Goal: Obtain resource: Download file/media

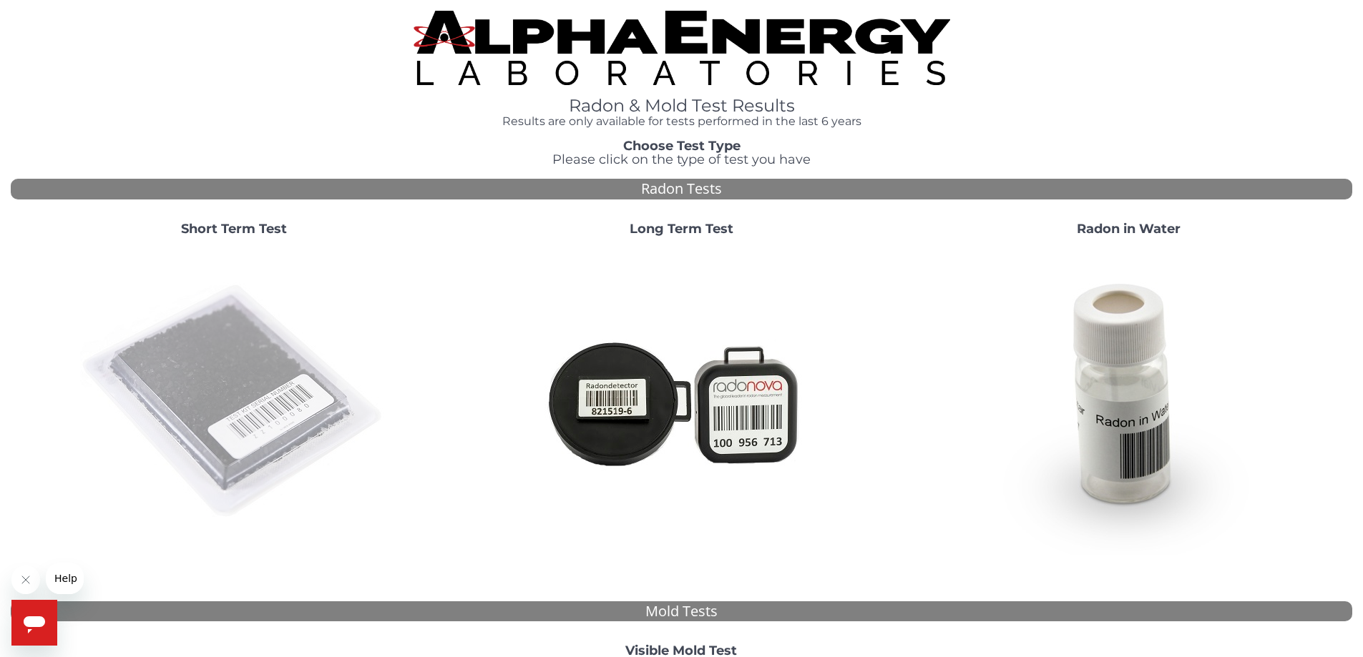
click at [237, 398] on img at bounding box center [234, 402] width 308 height 308
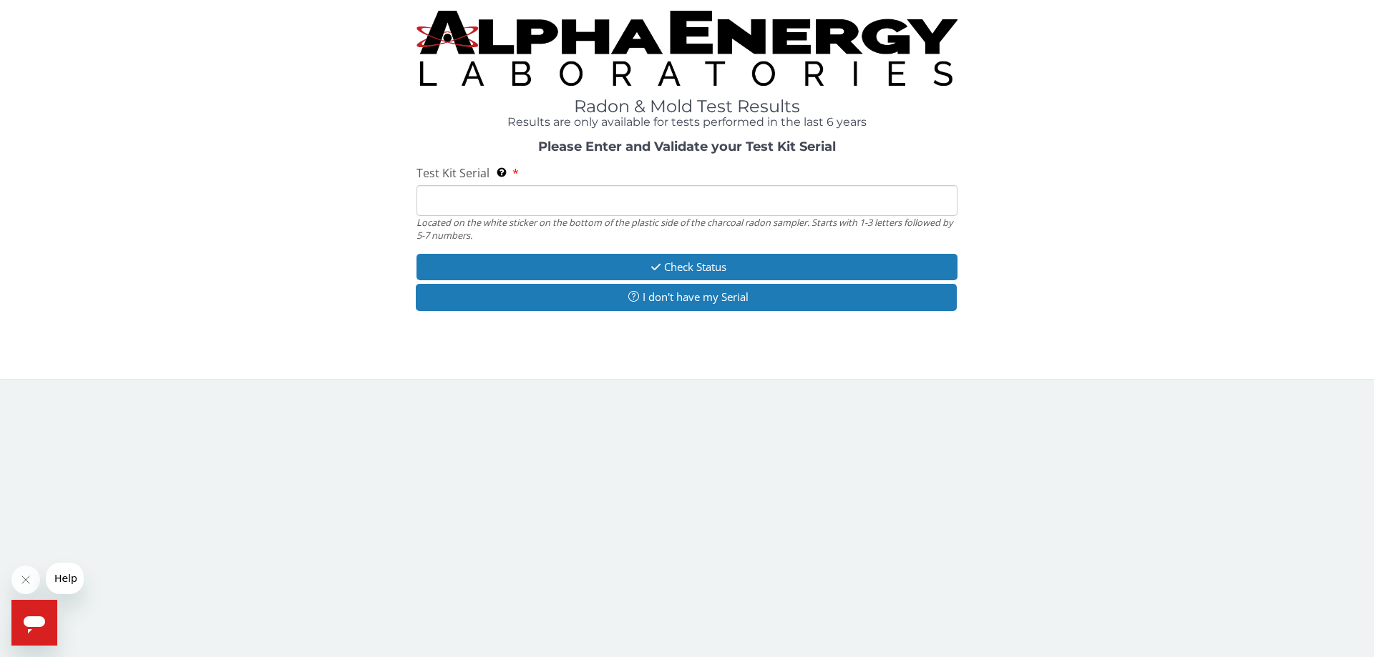
click at [517, 205] on input "Test Kit Serial Located on the white sticker on the bottom of the plastic side …" at bounding box center [686, 200] width 541 height 31
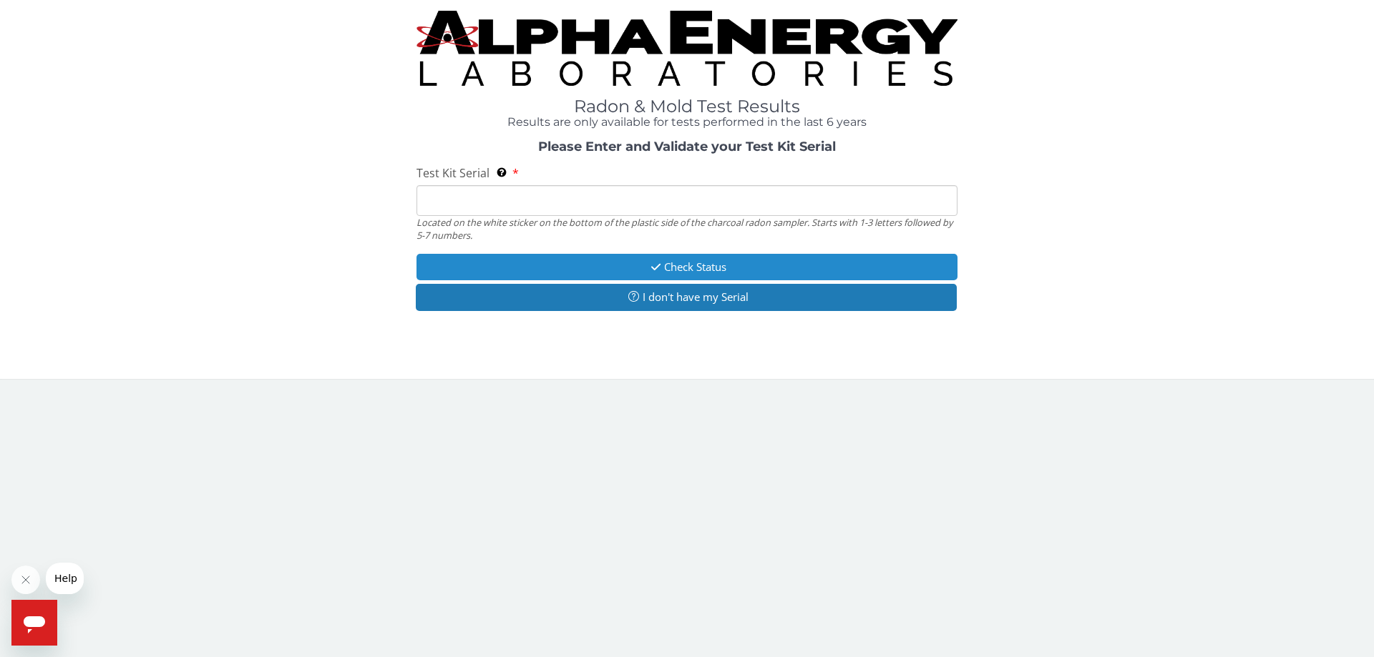
type input "AA779523"
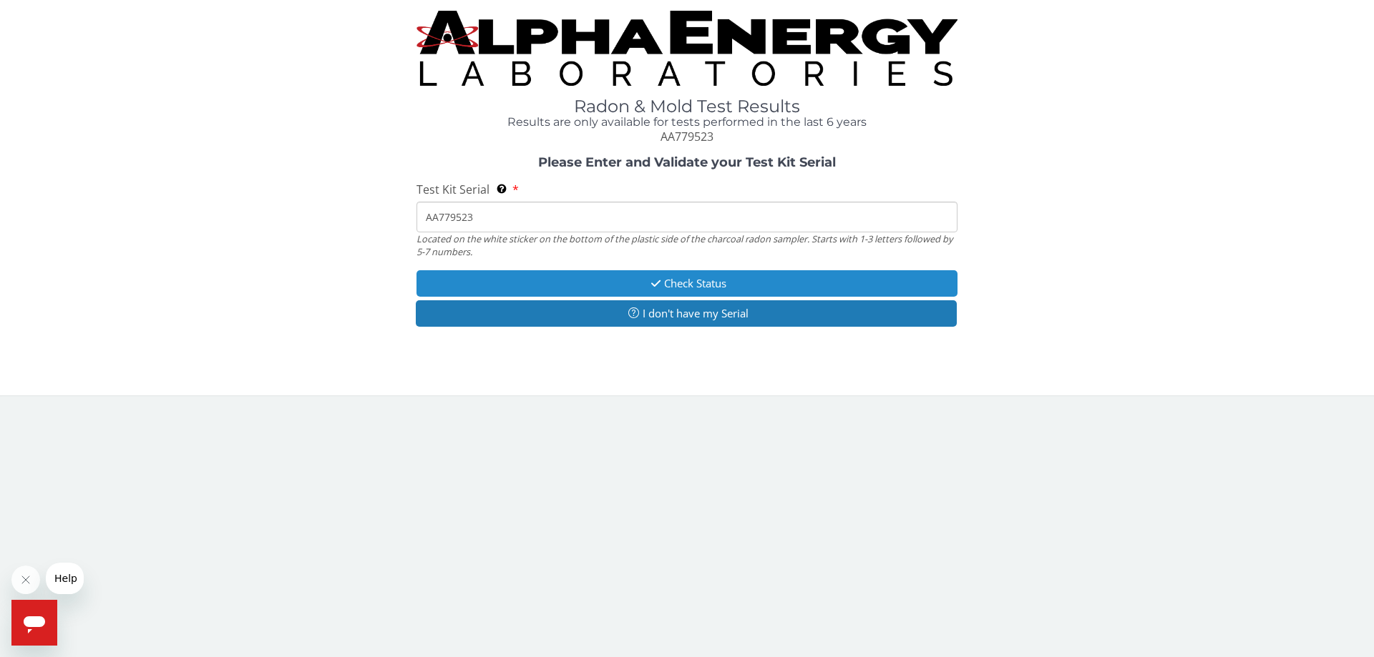
click at [650, 281] on icon "button" at bounding box center [655, 283] width 16 height 11
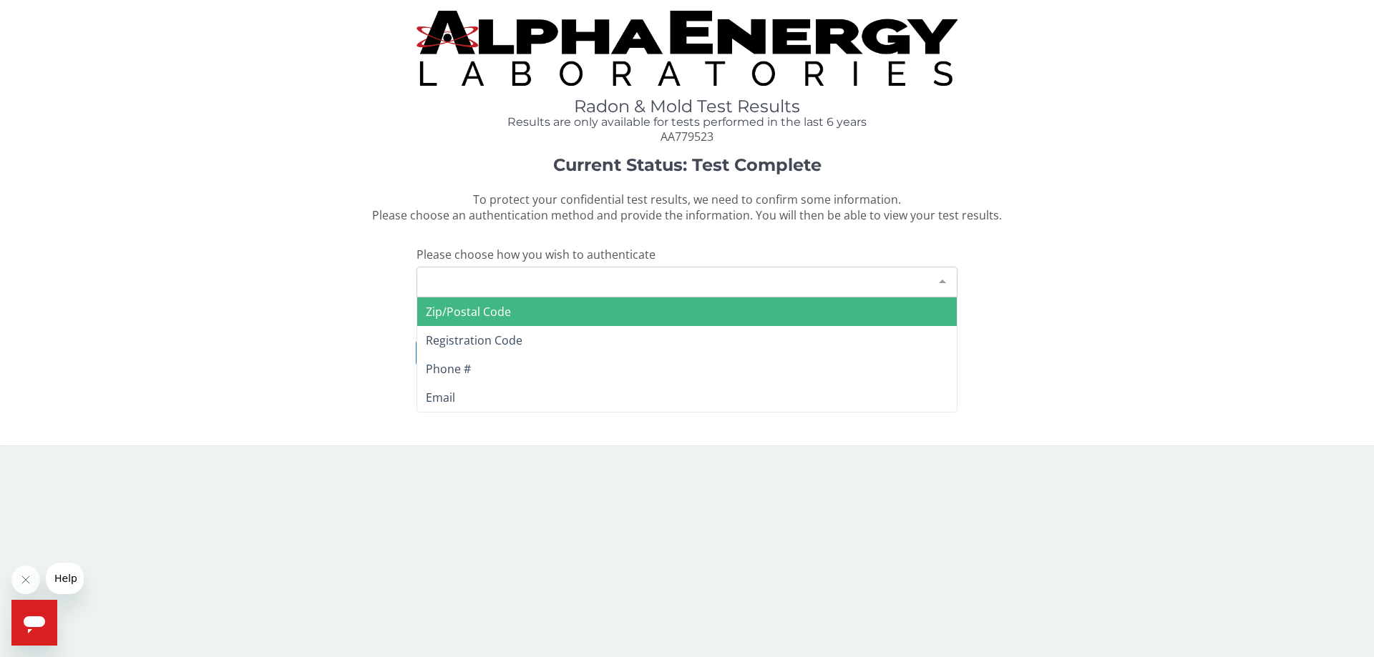
click at [942, 279] on div at bounding box center [942, 281] width 29 height 27
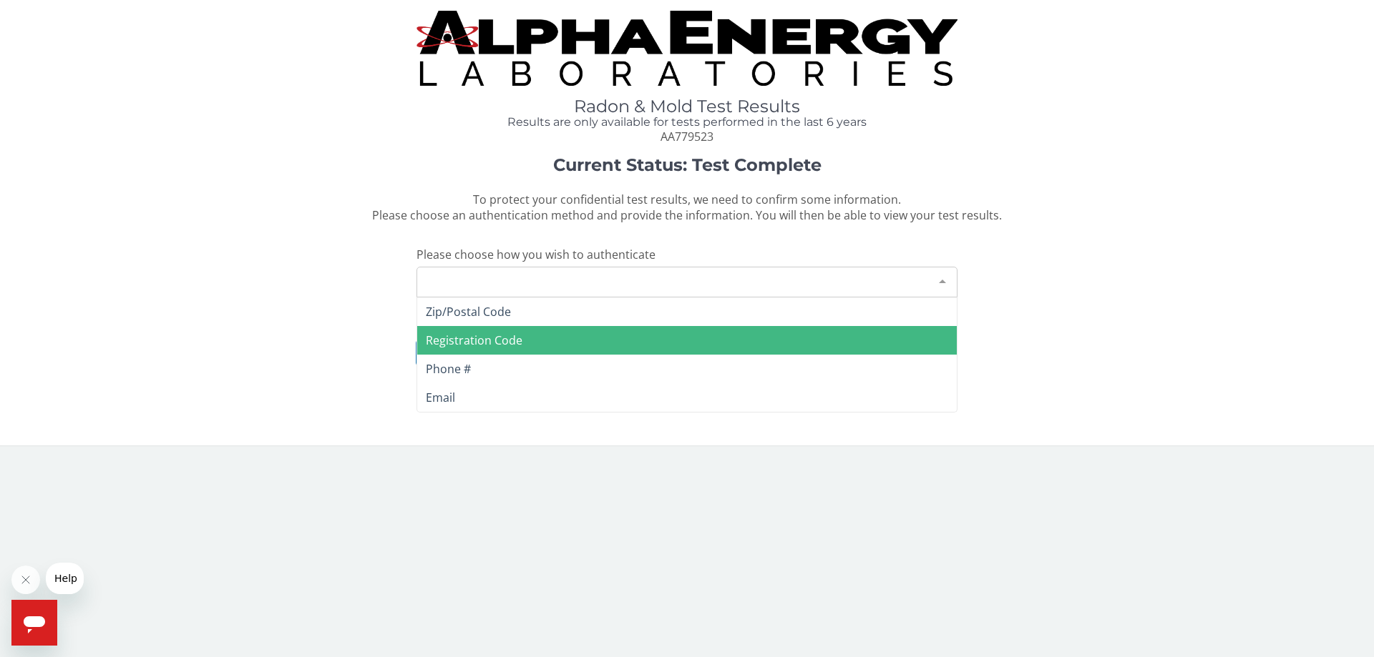
click at [506, 342] on span "Registration Code" at bounding box center [474, 341] width 97 height 16
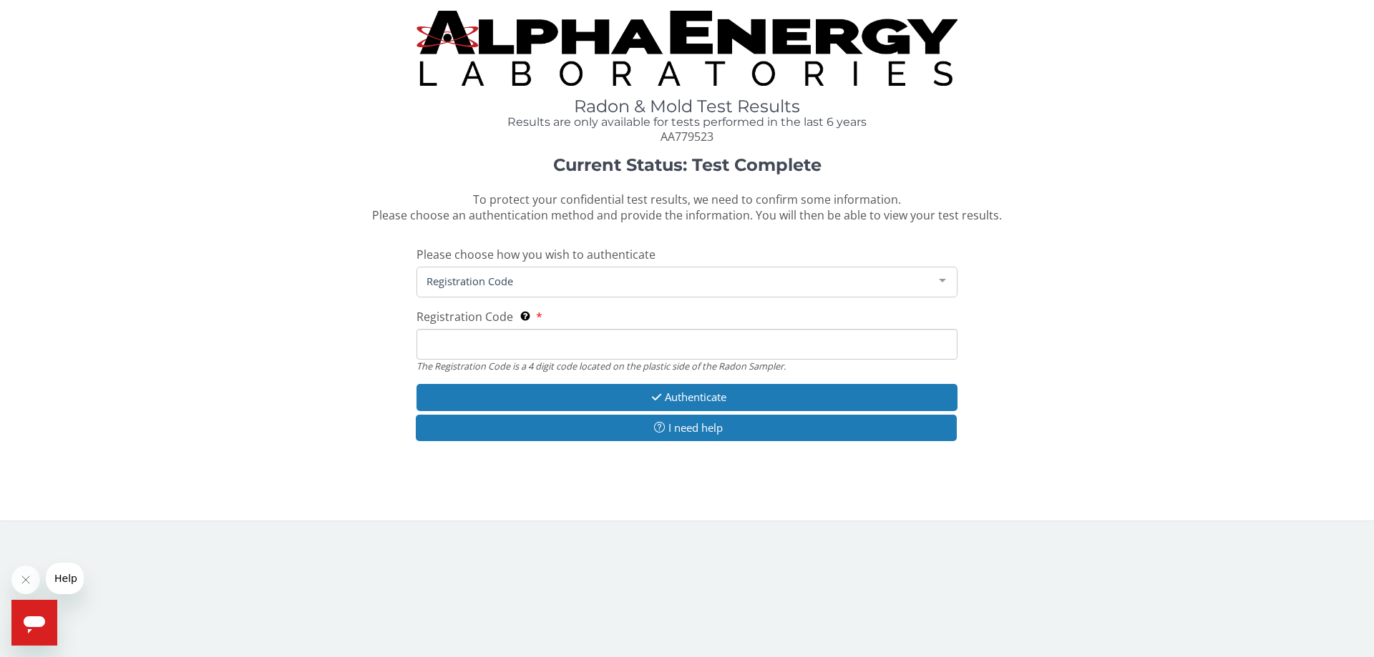
click at [450, 349] on input "Registration Code The Registration Code is a 4 digit code located on the plasti…" at bounding box center [686, 344] width 541 height 31
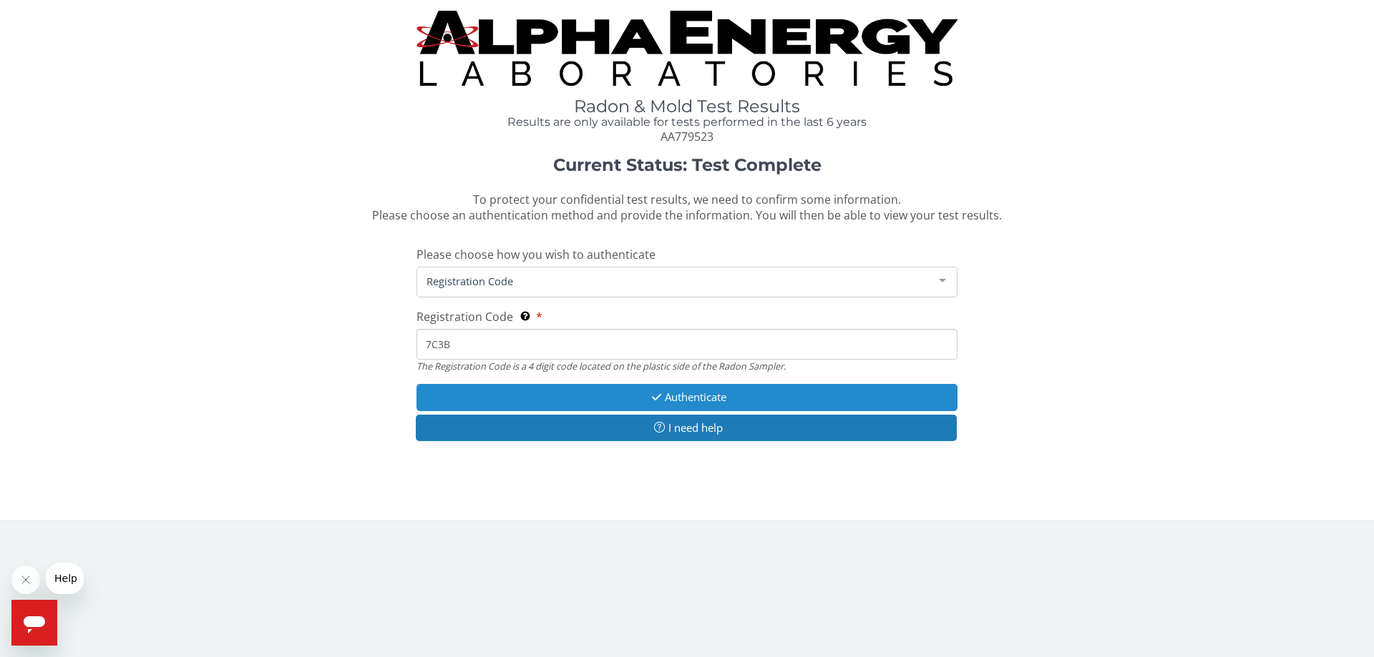
type input "7C3B"
click at [714, 397] on button "Authenticate" at bounding box center [686, 397] width 541 height 26
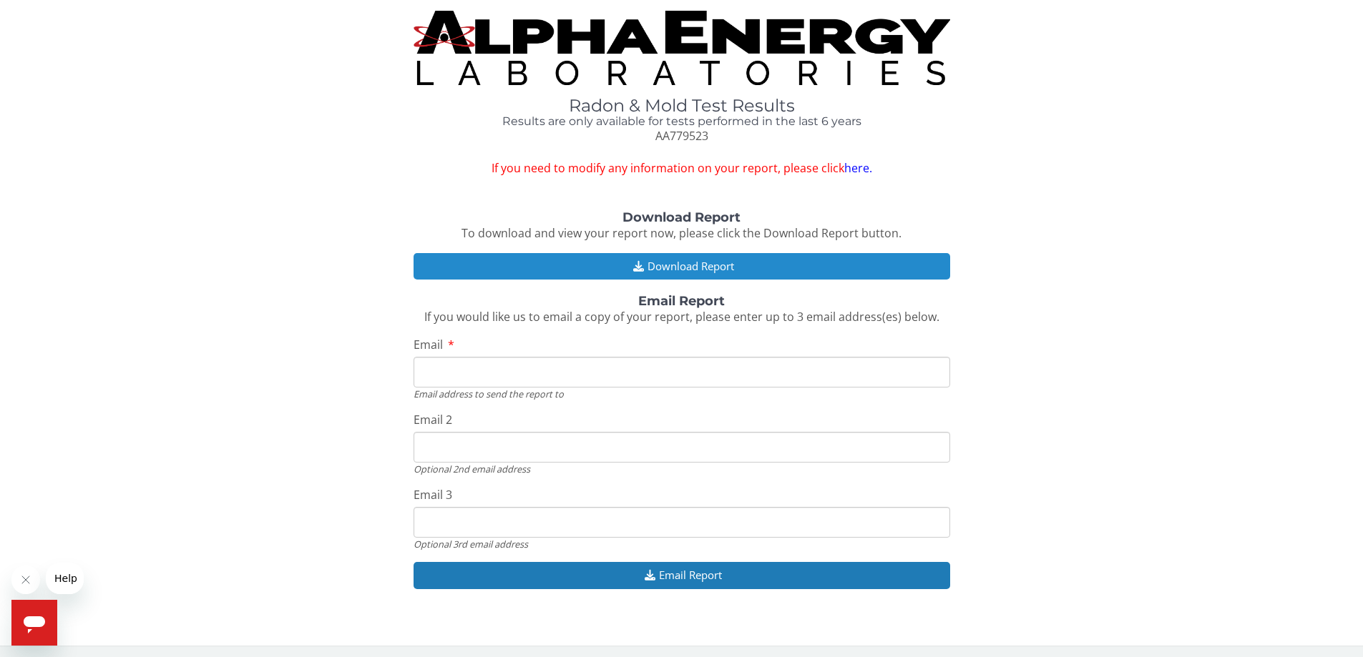
click at [698, 266] on button "Download Report" at bounding box center [682, 266] width 537 height 26
